Goal: Find specific page/section: Find specific page/section

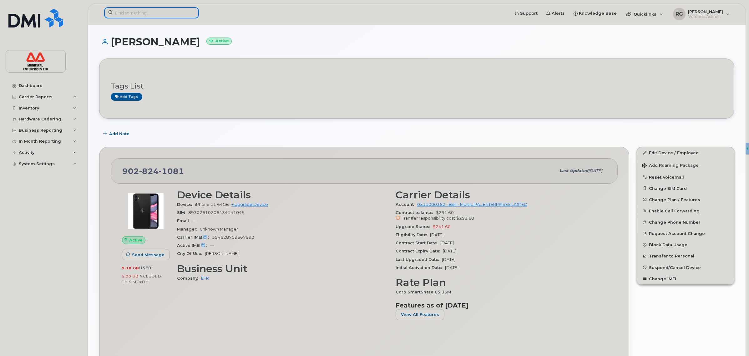
click at [143, 14] on input at bounding box center [151, 12] width 95 height 11
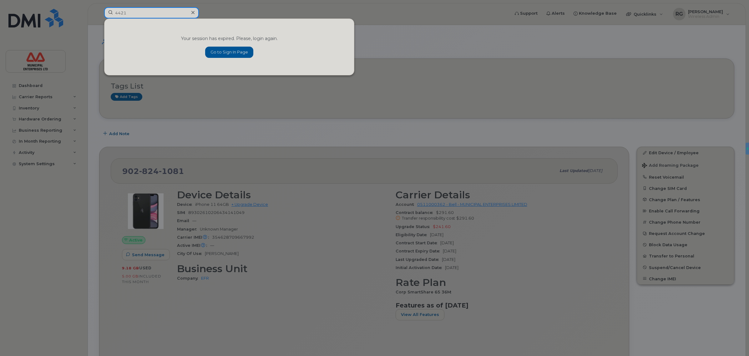
type input "4421"
click at [235, 52] on link "Go to Sign In Page" at bounding box center [229, 52] width 48 height 11
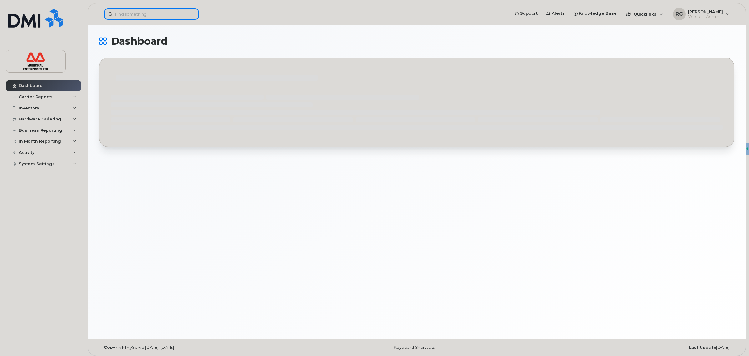
click at [144, 16] on input at bounding box center [151, 13] width 95 height 11
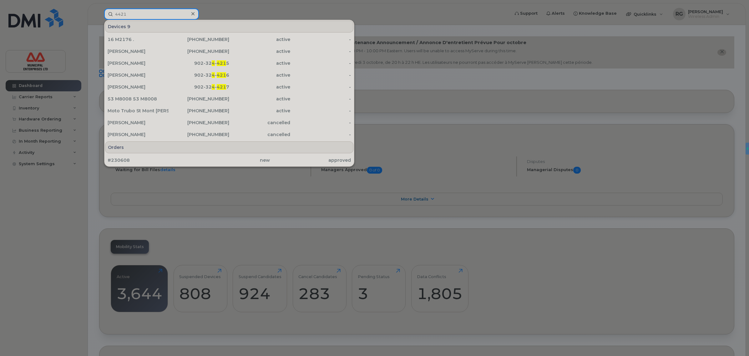
type input "4421"
click at [399, 19] on div at bounding box center [374, 178] width 749 height 356
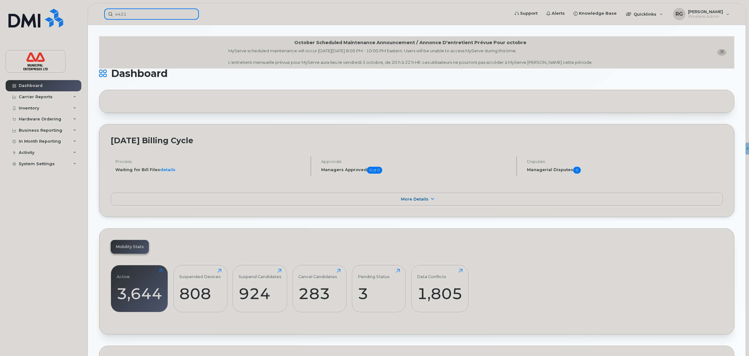
click at [99, 8] on div "4421" at bounding box center [304, 13] width 411 height 11
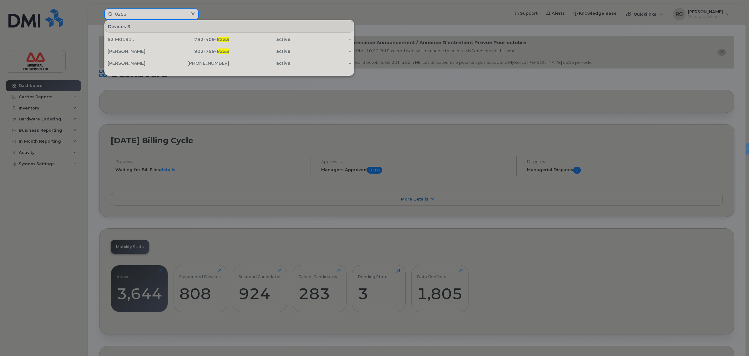
type input "8253"
